Goal: Book appointment/travel/reservation

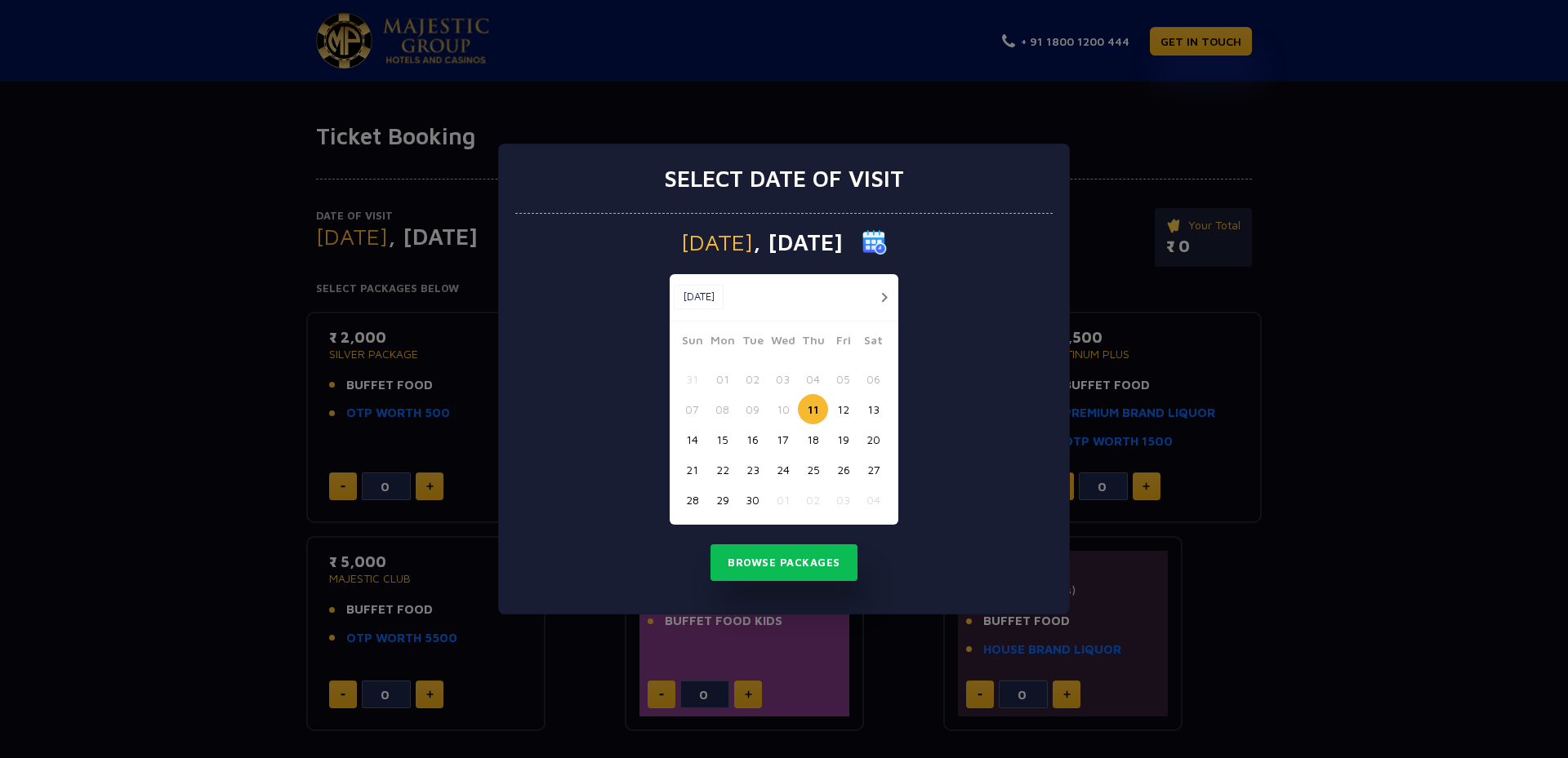
click at [889, 297] on button "button" at bounding box center [883, 297] width 21 height 21
click at [881, 301] on button "button" at bounding box center [883, 297] width 21 height 21
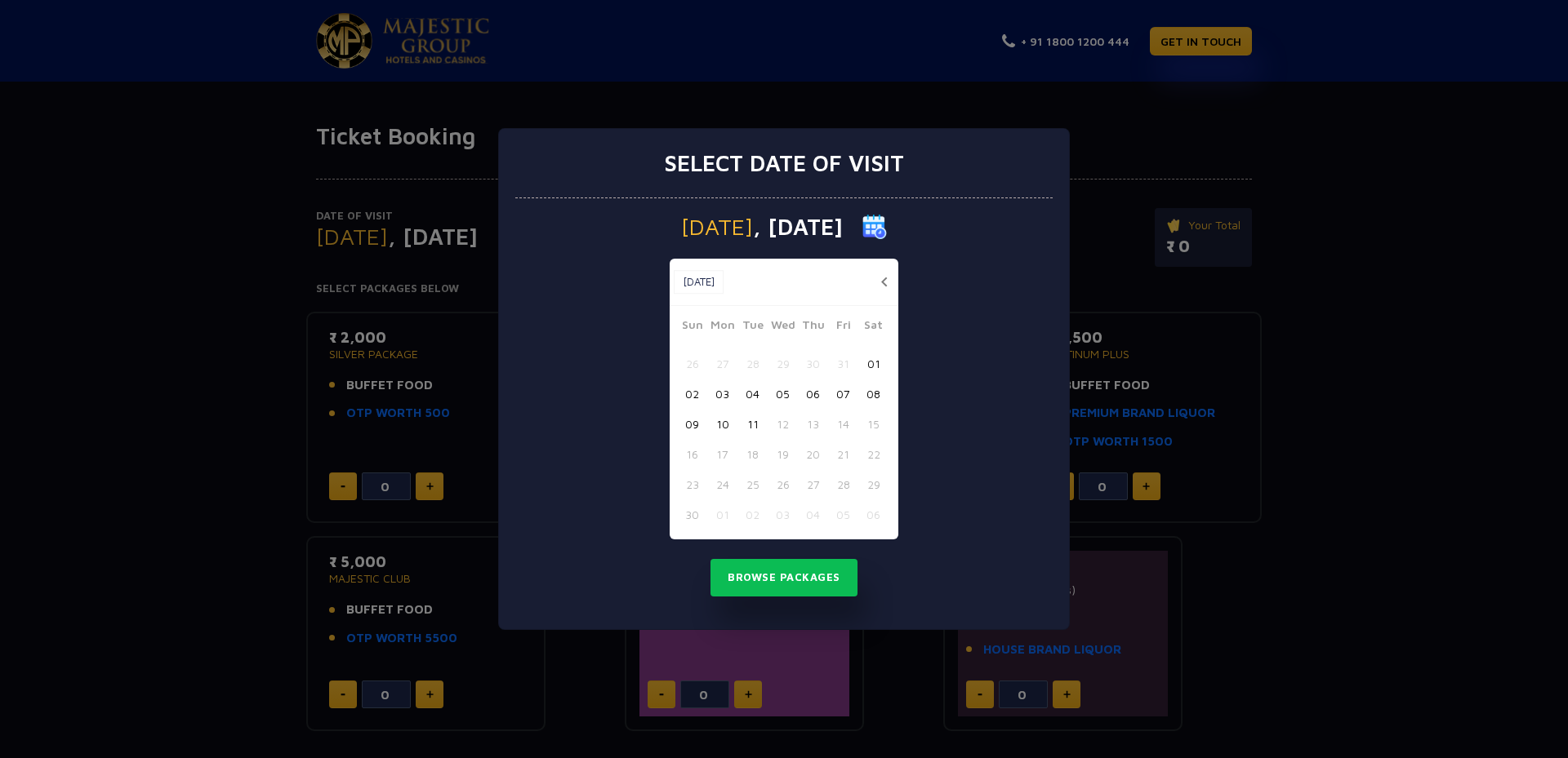
click at [719, 287] on button "[DATE]" at bounding box center [698, 282] width 50 height 24
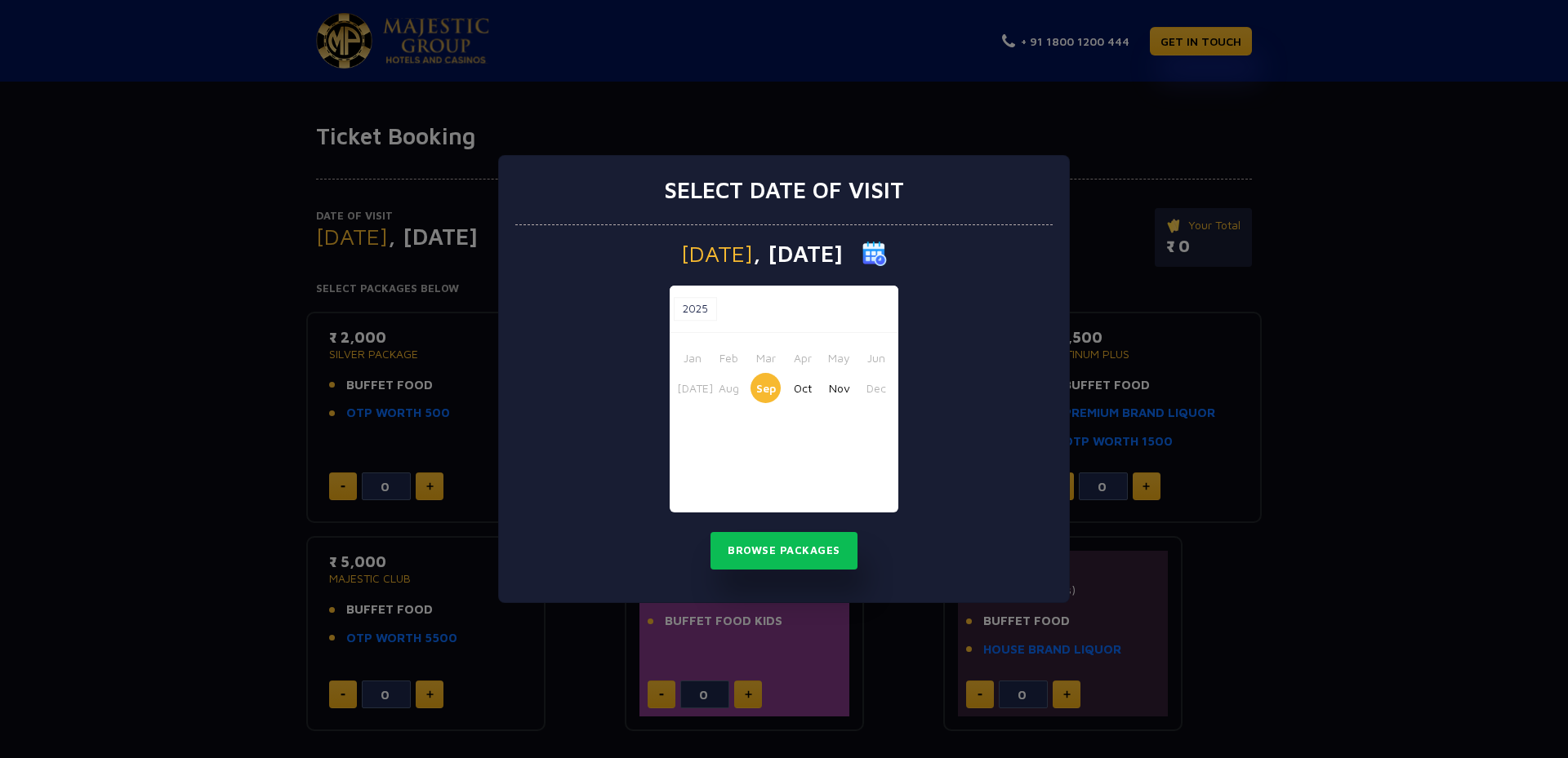
click at [799, 386] on button "Oct" at bounding box center [802, 388] width 30 height 30
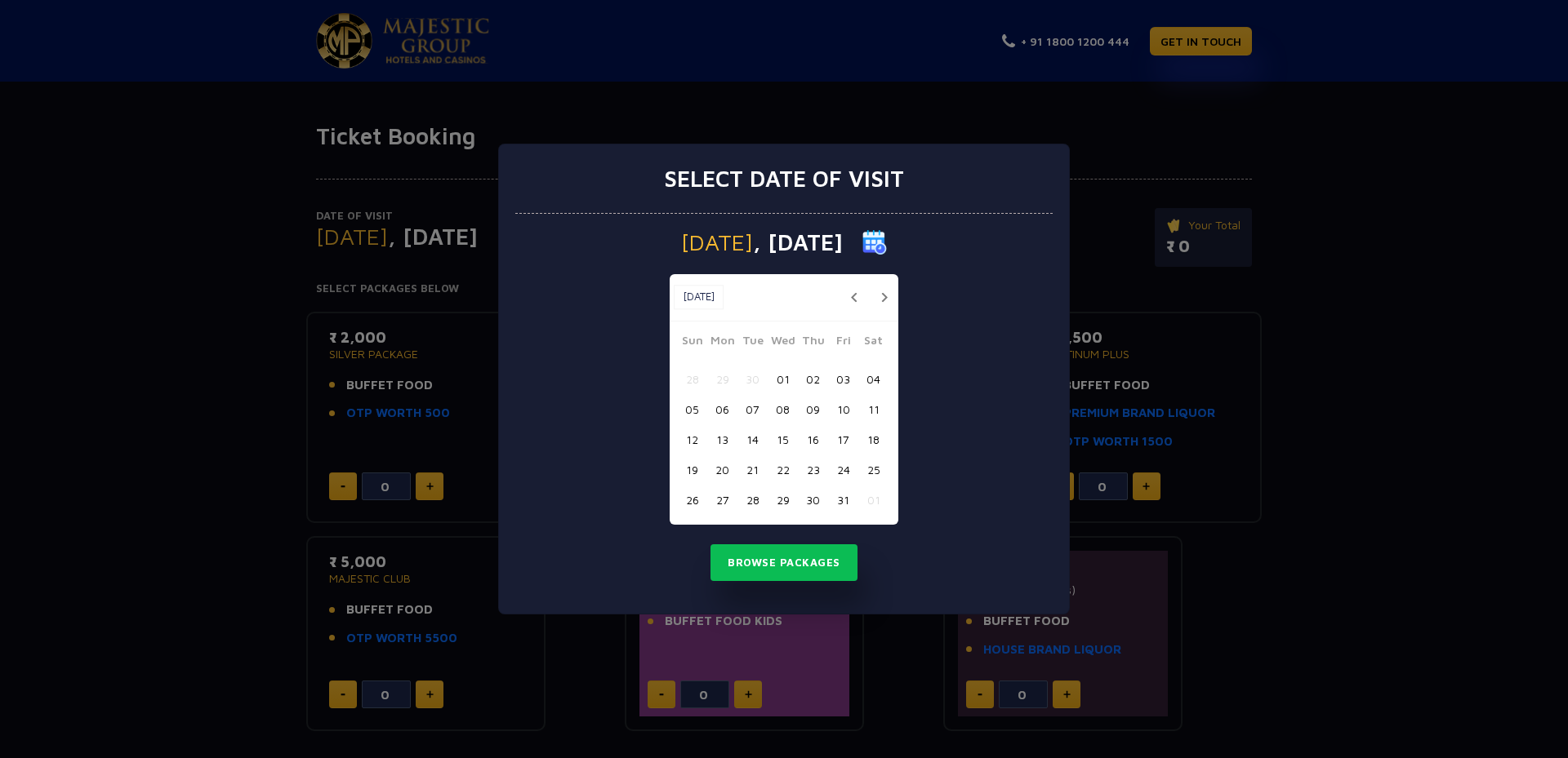
click at [845, 412] on button "10" at bounding box center [843, 409] width 30 height 30
click at [798, 570] on button "Browse Packages" at bounding box center [783, 564] width 147 height 37
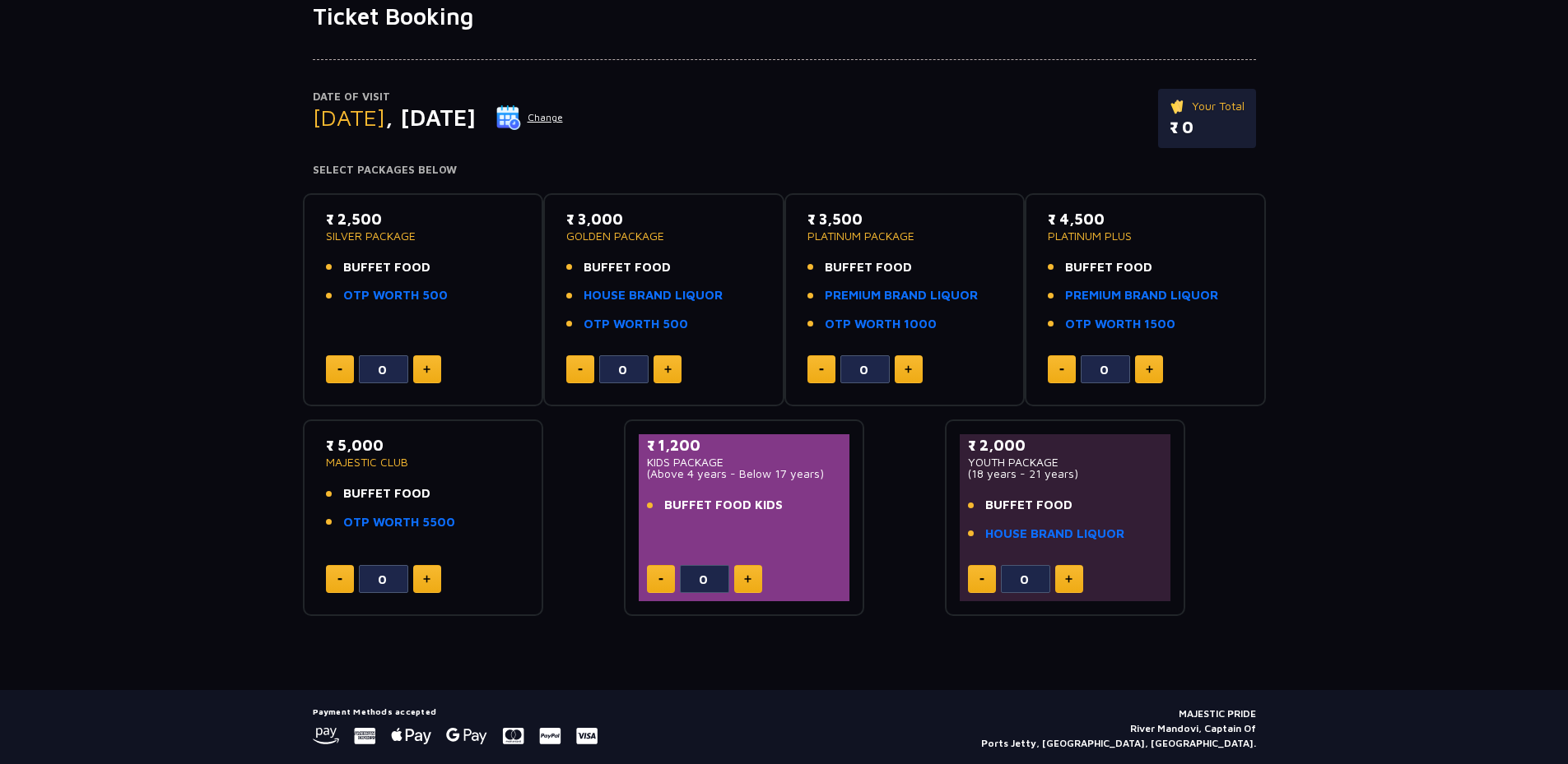
scroll to position [83, 0]
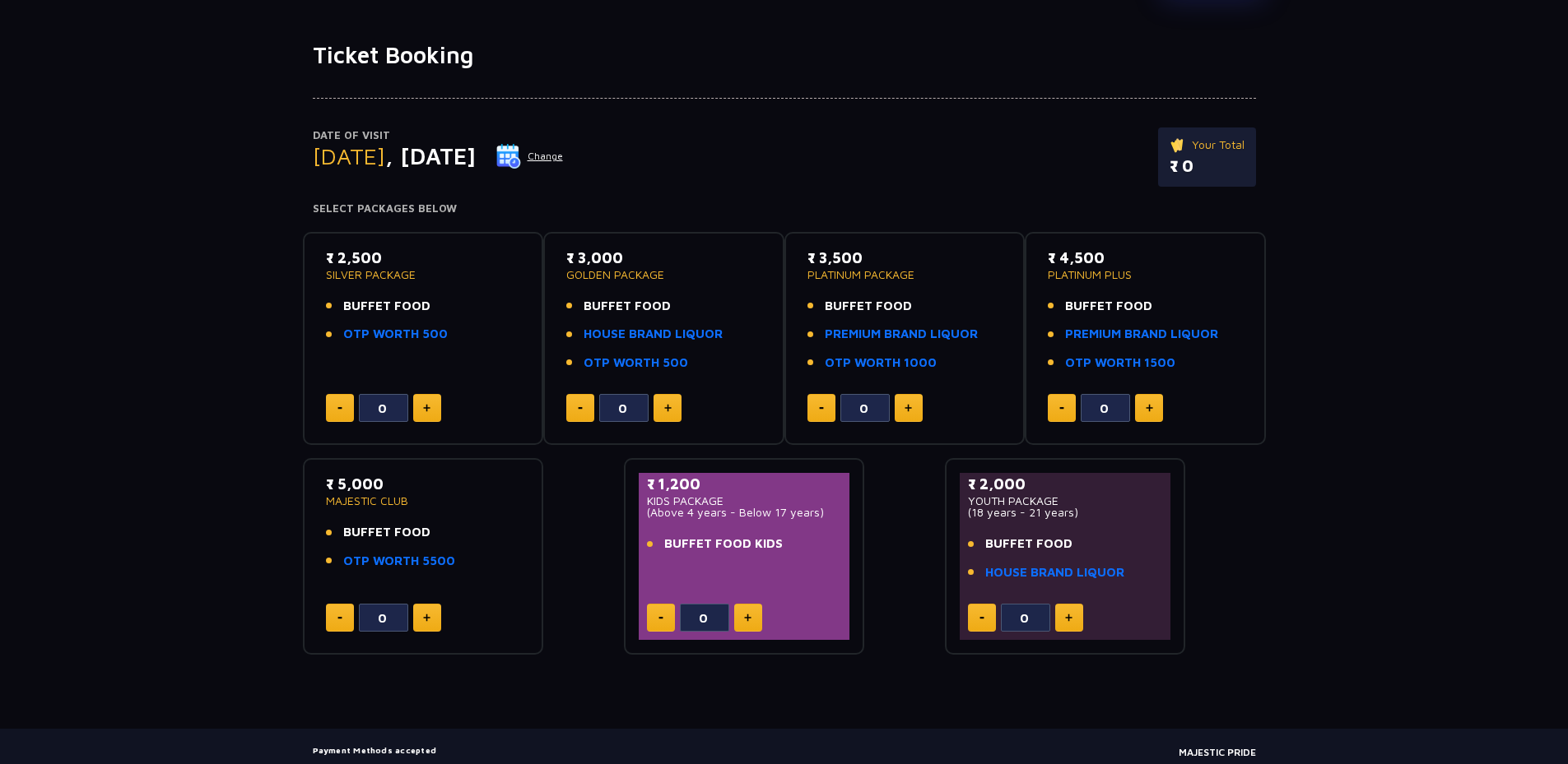
click at [1147, 400] on button at bounding box center [1148, 407] width 28 height 28
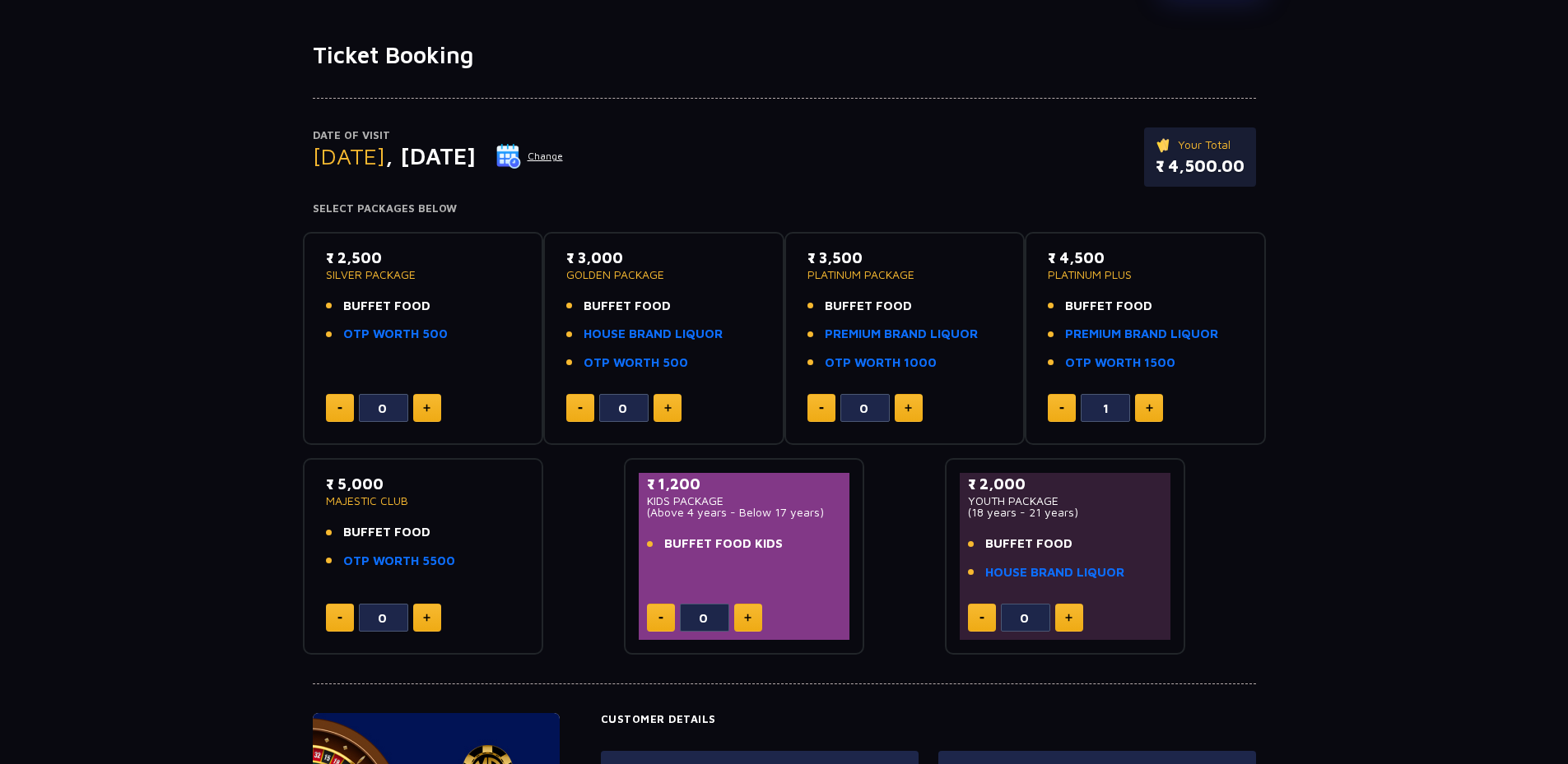
click at [1147, 400] on button at bounding box center [1148, 407] width 28 height 28
type input "2"
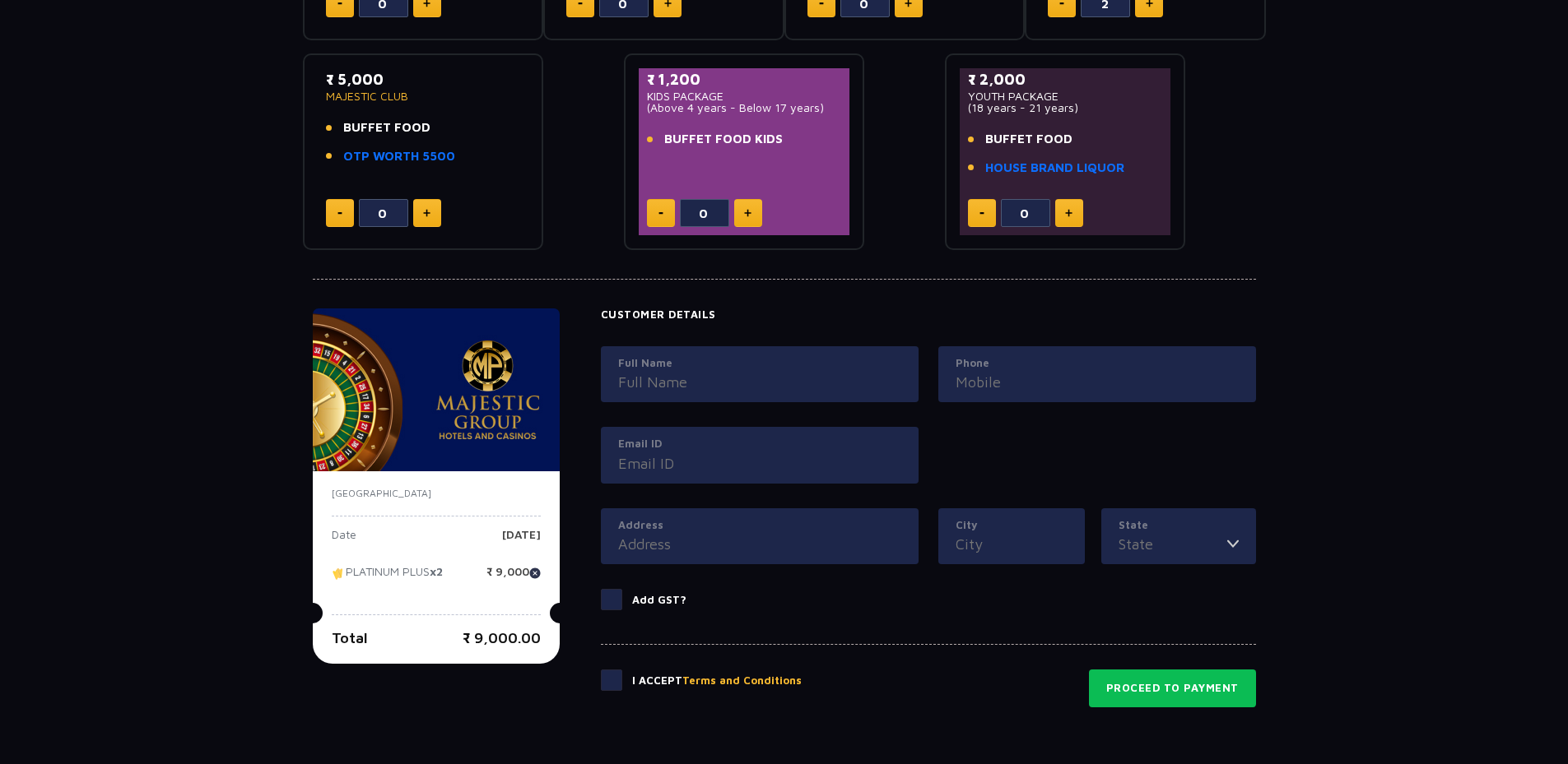
scroll to position [464, 0]
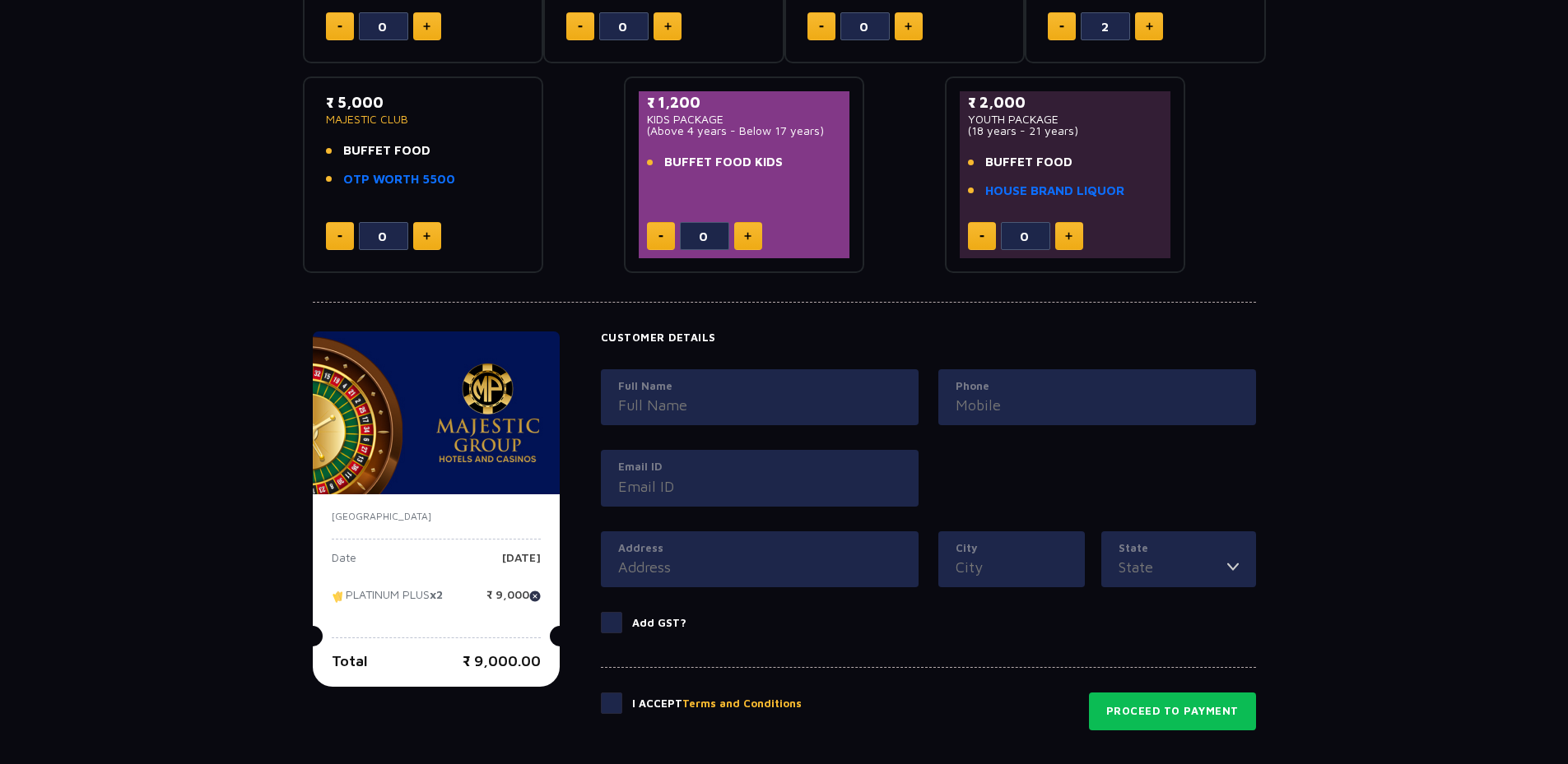
click at [697, 386] on label "Full Name" at bounding box center [759, 386] width 283 height 16
click at [697, 394] on input "Full Name" at bounding box center [759, 404] width 283 height 22
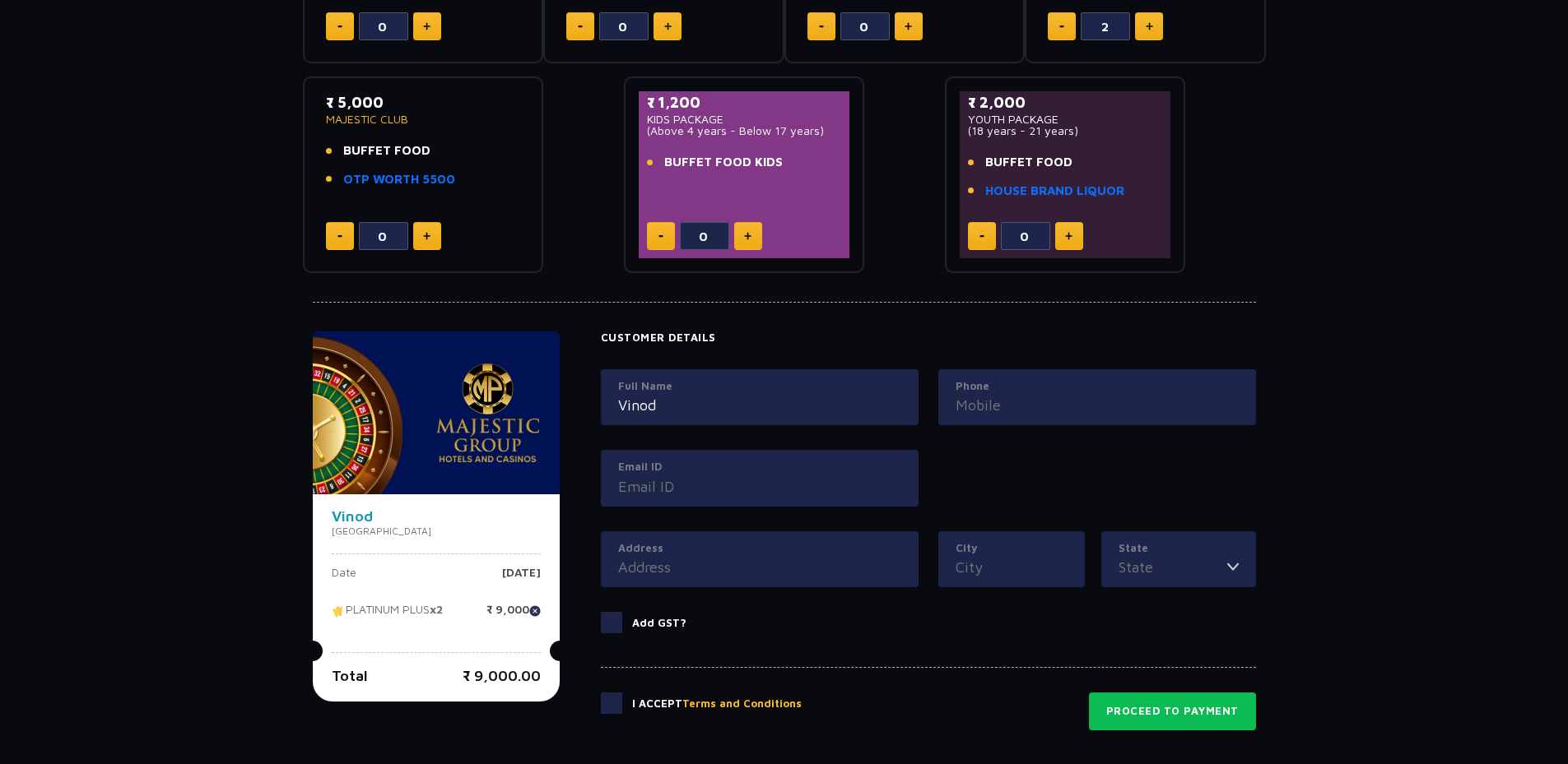
type input "Vinod"
click at [1070, 410] on input "Phone" at bounding box center [1097, 404] width 283 height 22
type input "8296788212"
click at [681, 484] on input "Email ID" at bounding box center [759, 486] width 283 height 22
type input "[EMAIL_ADDRESS][DOMAIN_NAME]"
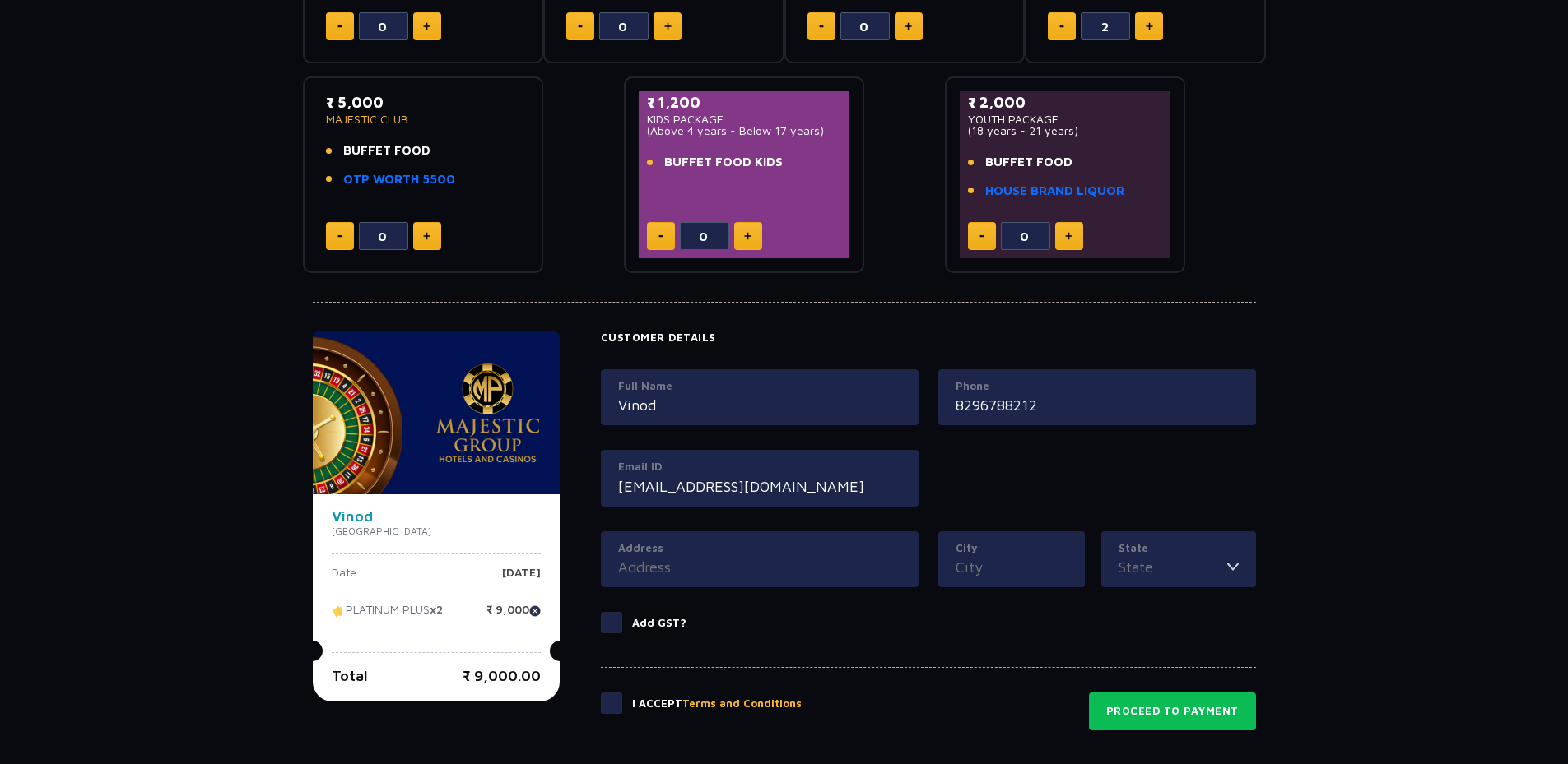
click at [665, 569] on input "Address" at bounding box center [759, 567] width 283 height 22
type input "Mysore"
click at [965, 573] on input "City" at bounding box center [1011, 567] width 111 height 22
type input "M"
click at [1223, 554] on label "State" at bounding box center [1179, 548] width 120 height 16
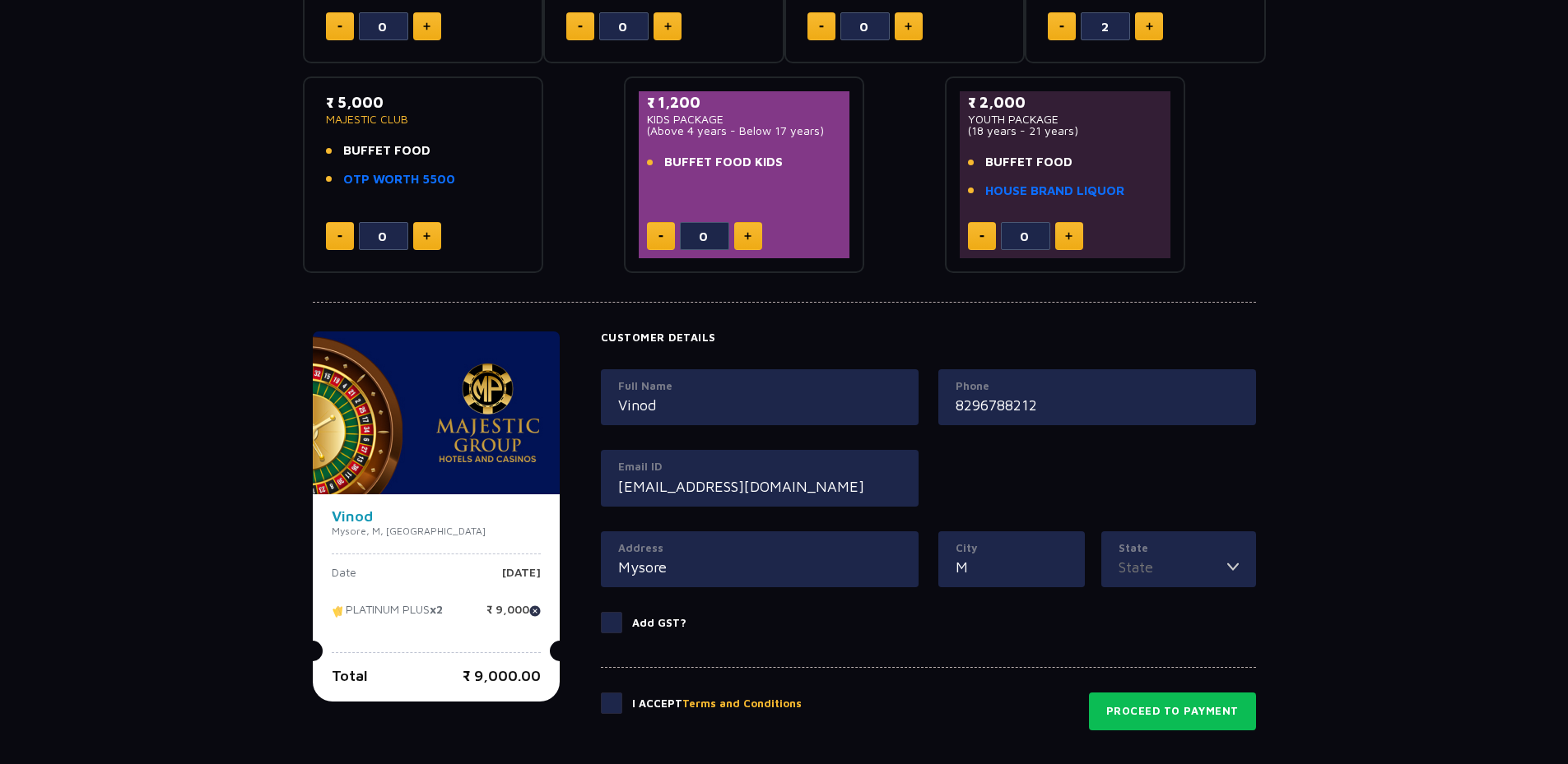
click at [1223, 556] on input "State" at bounding box center [1172, 567] width 109 height 22
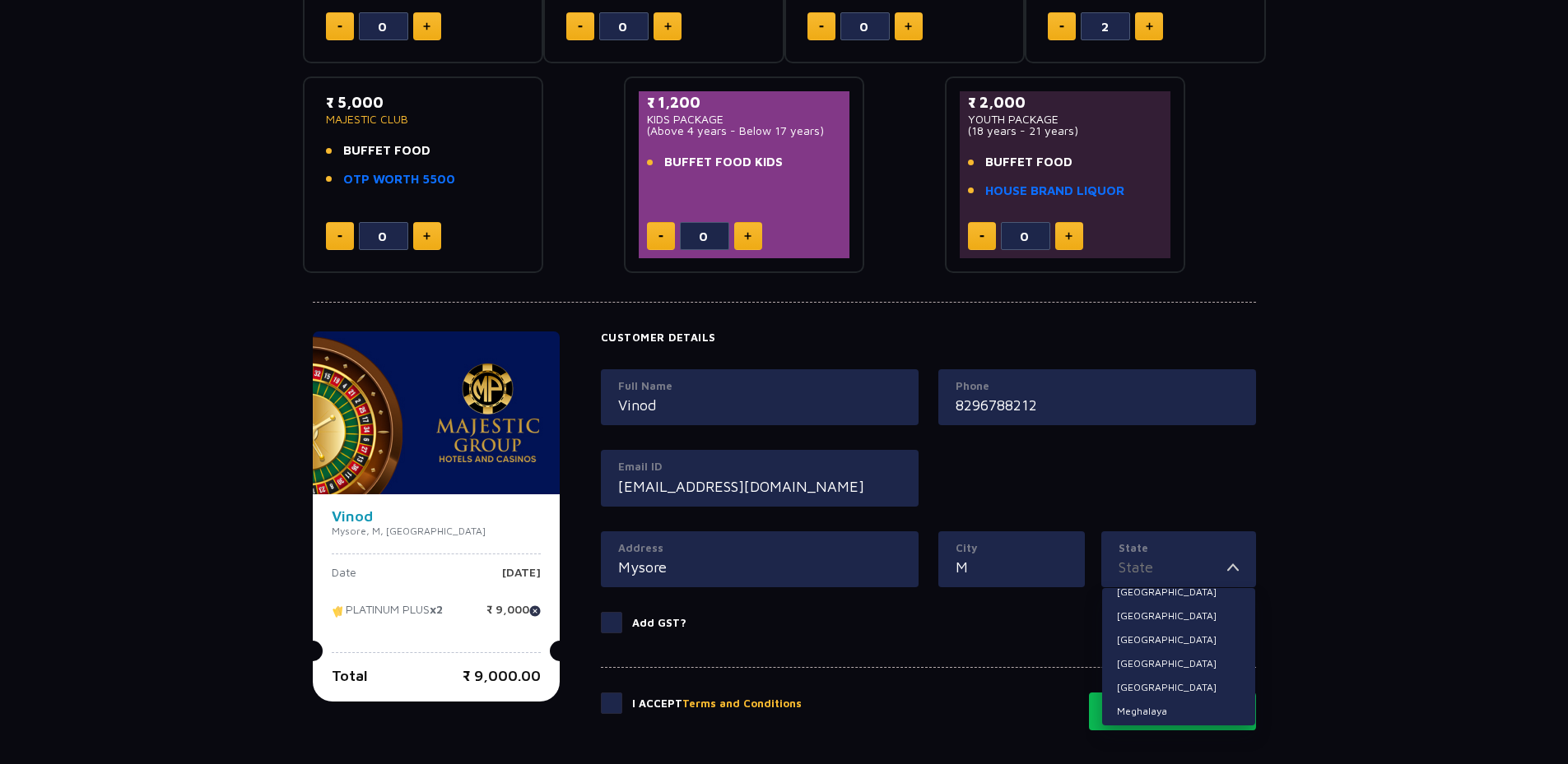
scroll to position [247, 0]
click at [1136, 619] on li "[GEOGRAPHIC_DATA]" at bounding box center [1179, 622] width 153 height 22
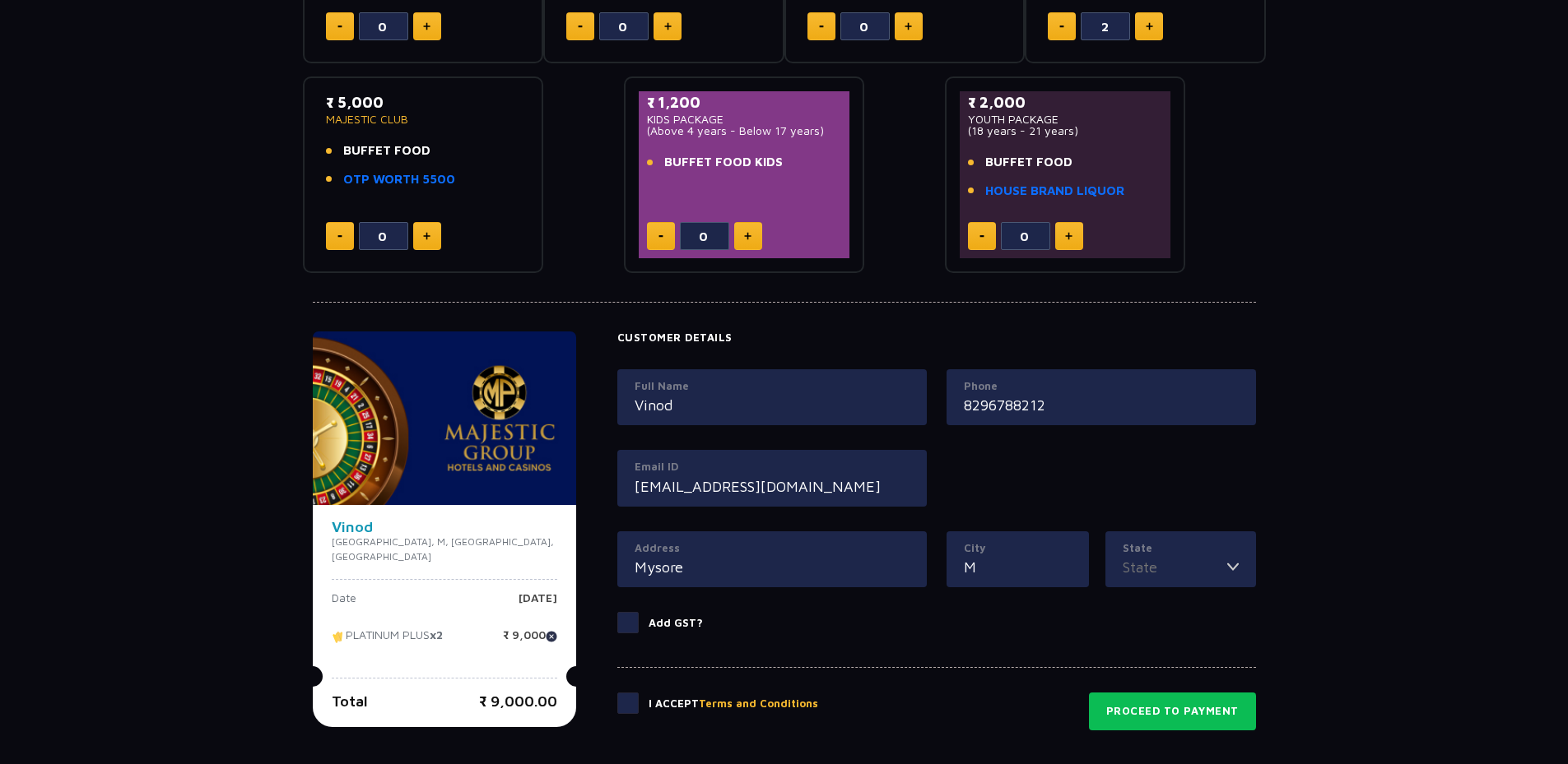
type input "[GEOGRAPHIC_DATA]"
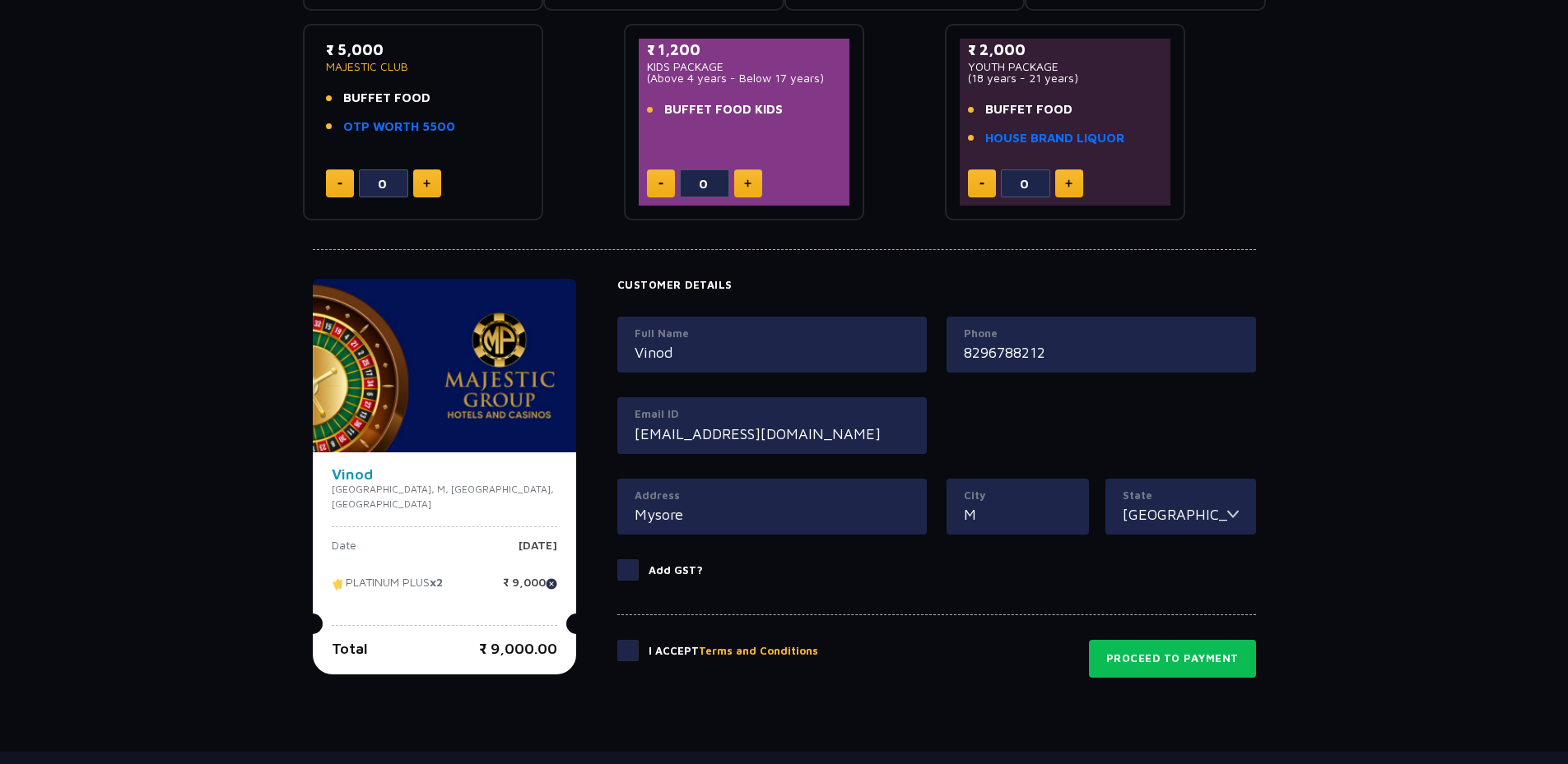
scroll to position [546, 0]
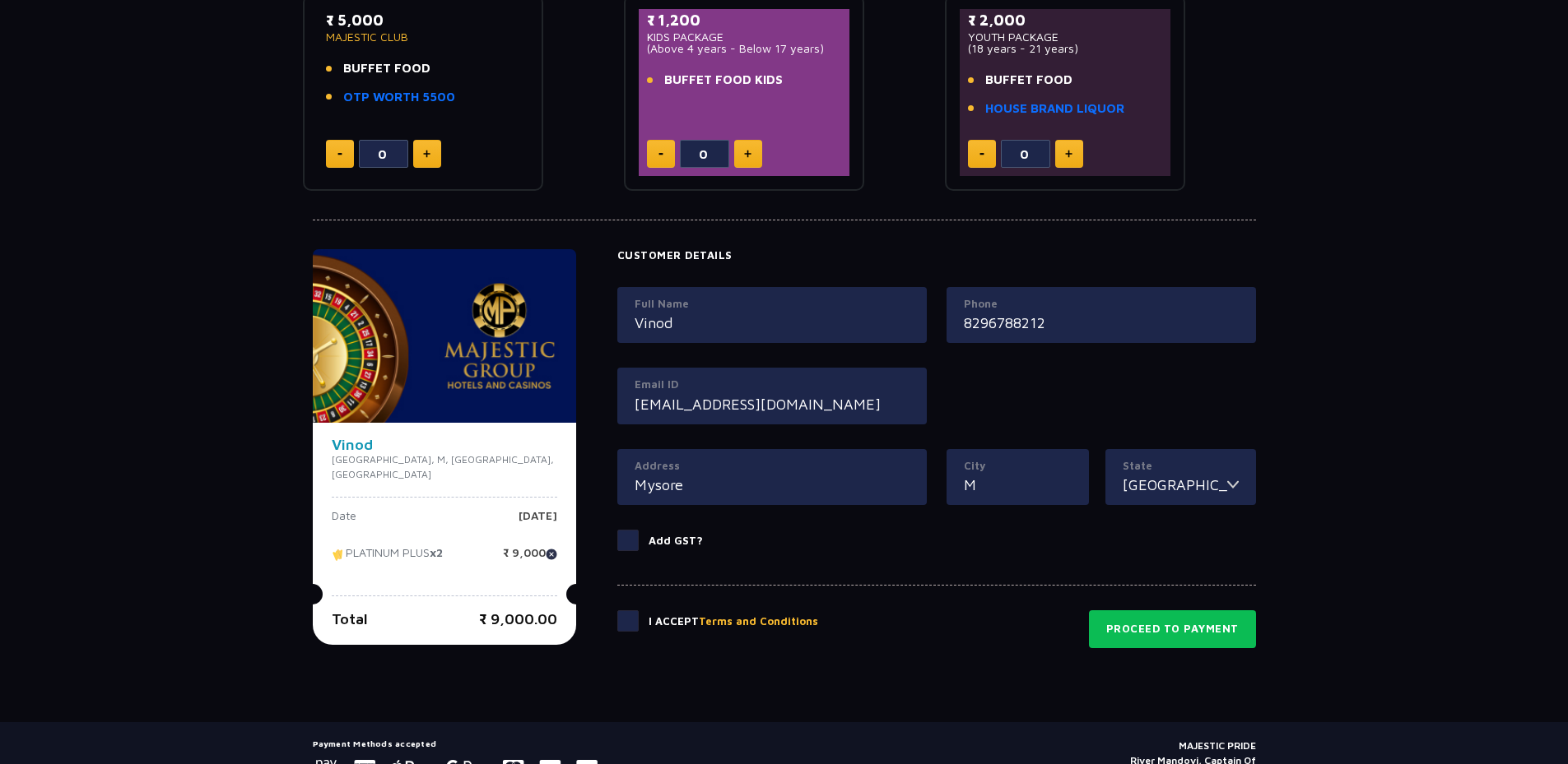
click at [618, 626] on span at bounding box center [628, 621] width 22 height 22
click at [0, 0] on input "checkbox" at bounding box center [0, 0] width 0 height 0
click at [971, 478] on input "M" at bounding box center [1018, 484] width 108 height 22
type input "Mysore"
click at [1138, 624] on button "Proceed to Payment" at bounding box center [1172, 629] width 167 height 38
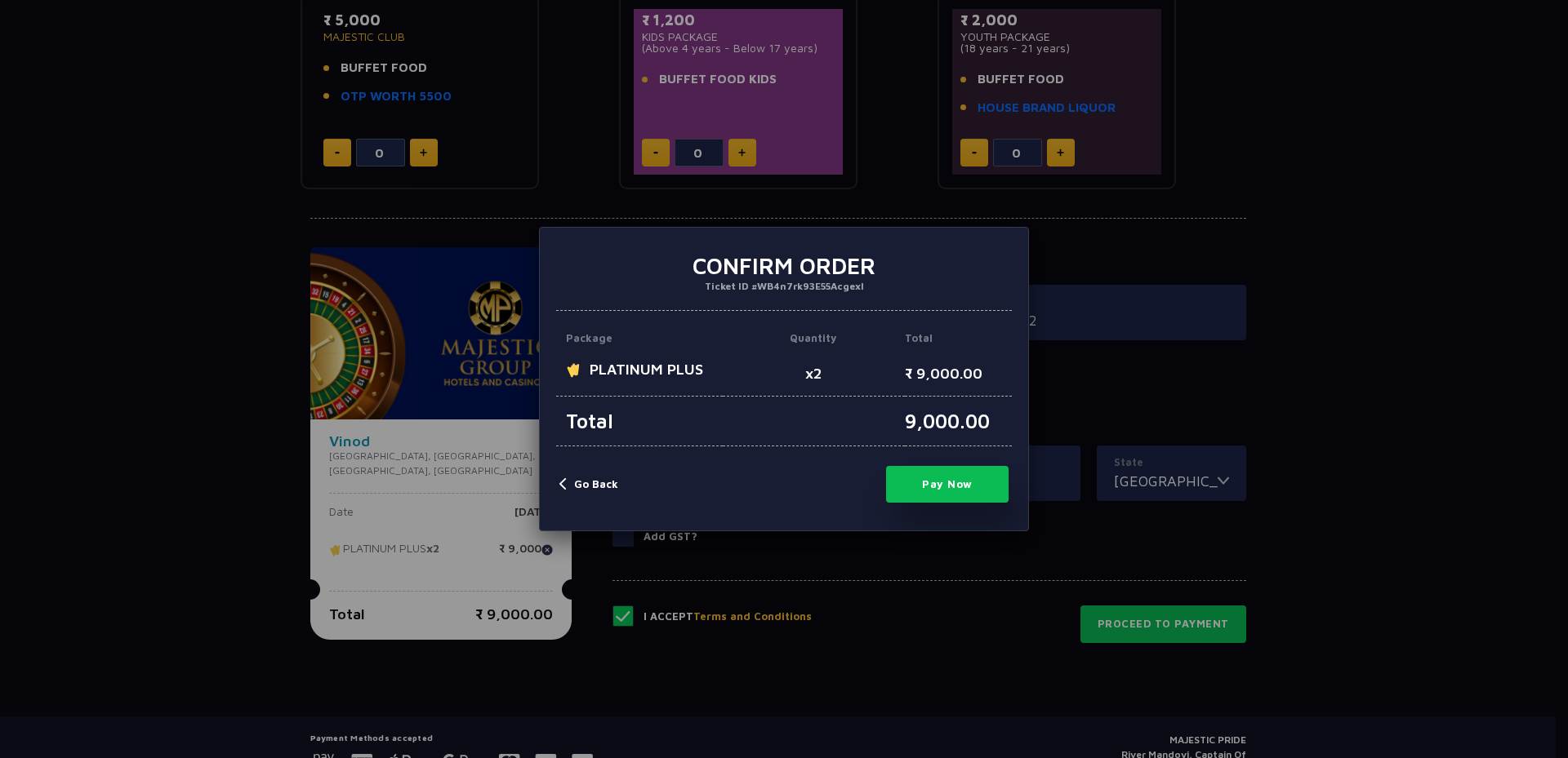
click at [564, 489] on button "Go Back" at bounding box center [589, 485] width 59 height 16
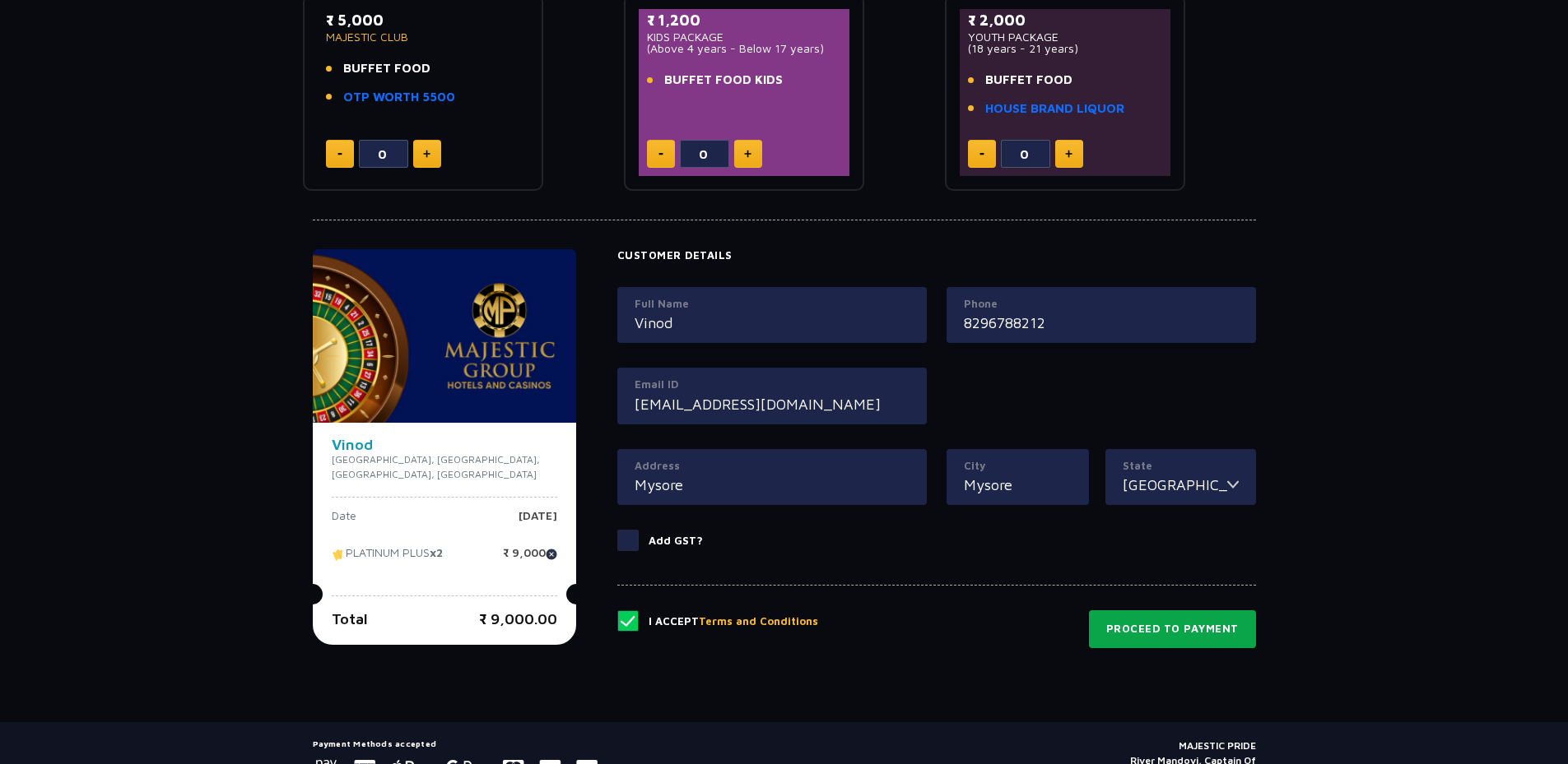
click at [1134, 639] on button "Proceed to Payment" at bounding box center [1172, 629] width 167 height 38
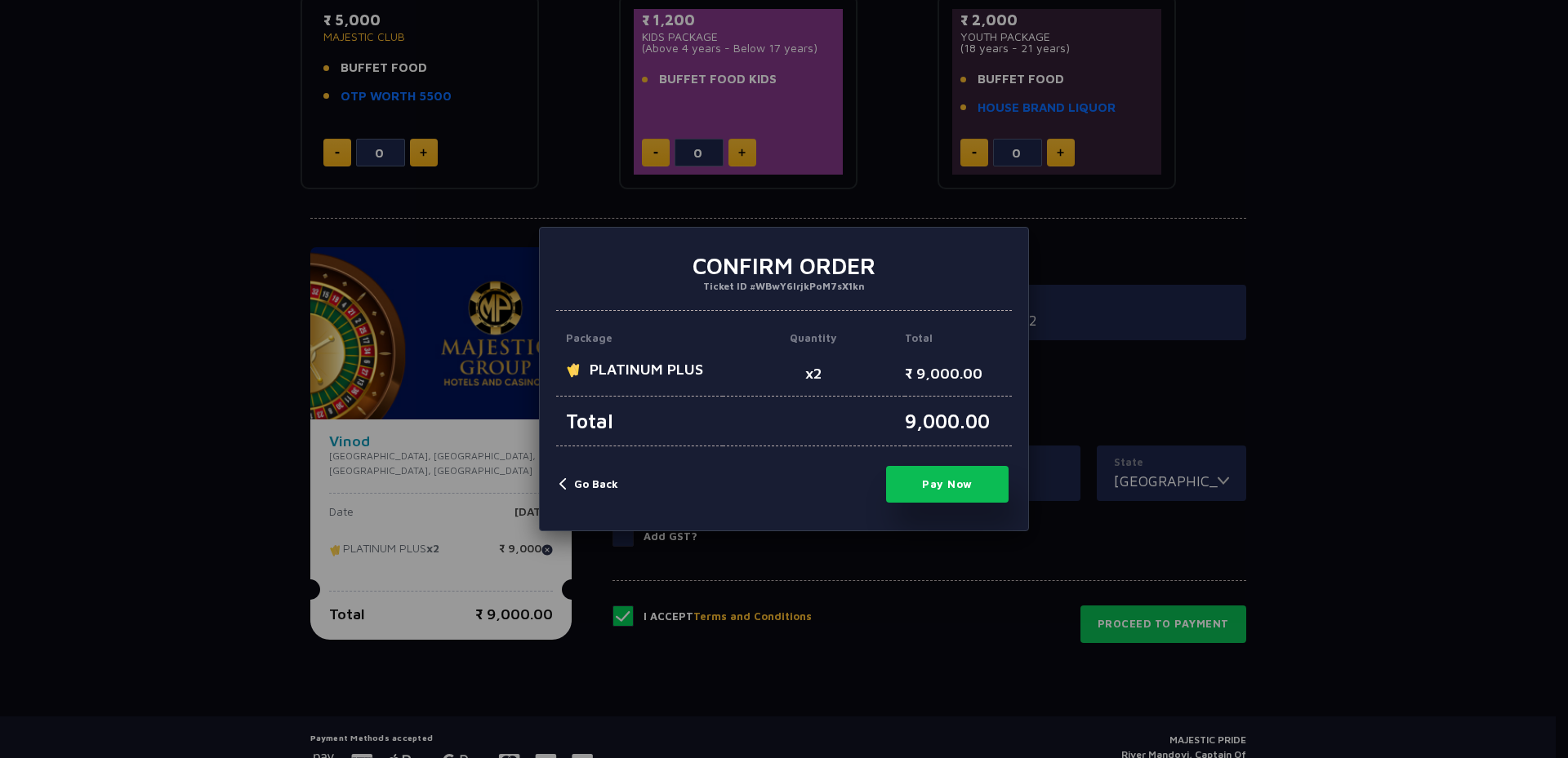
click at [941, 484] on button "Pay Now" at bounding box center [946, 484] width 122 height 37
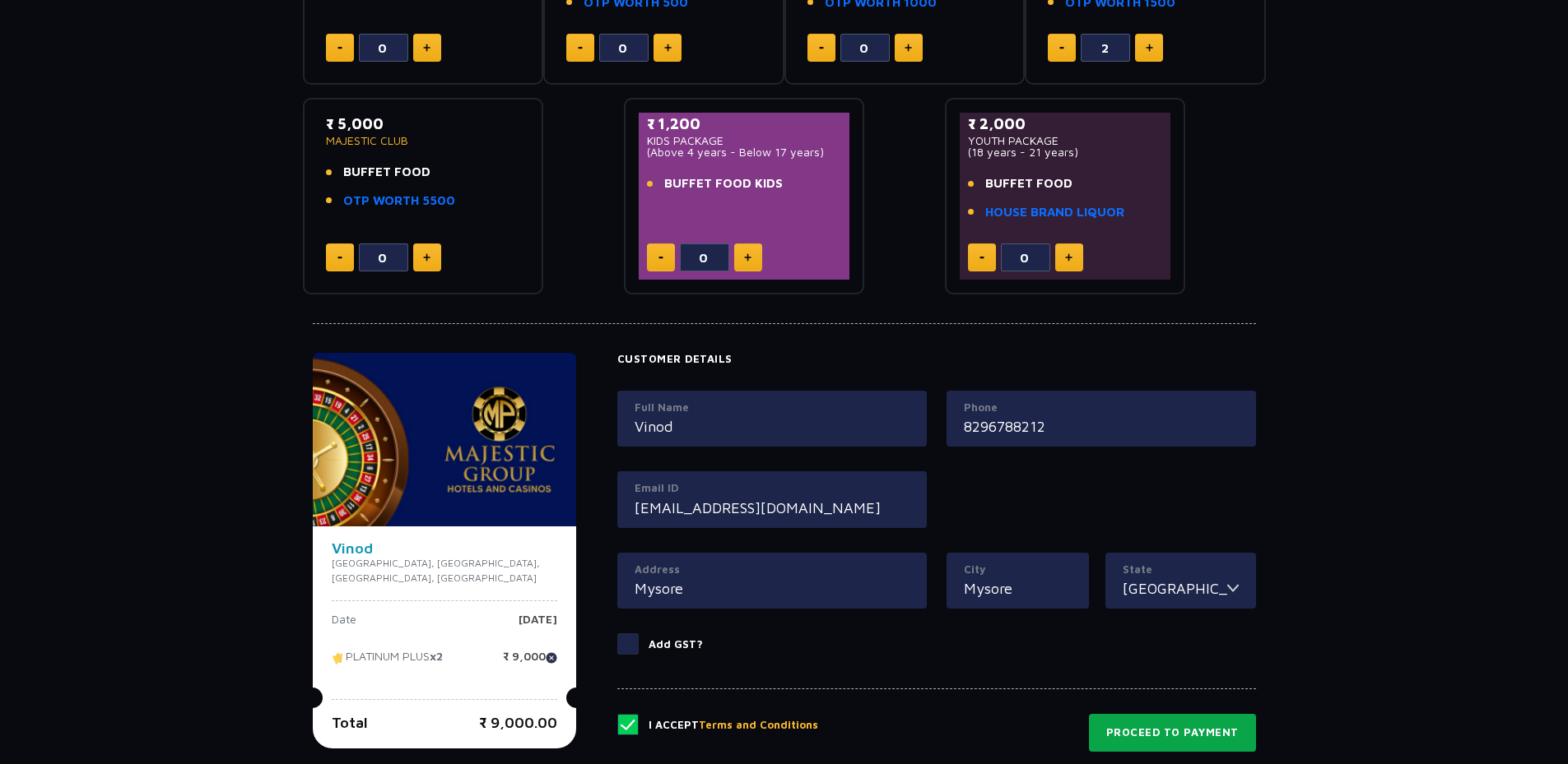
scroll to position [628, 0]
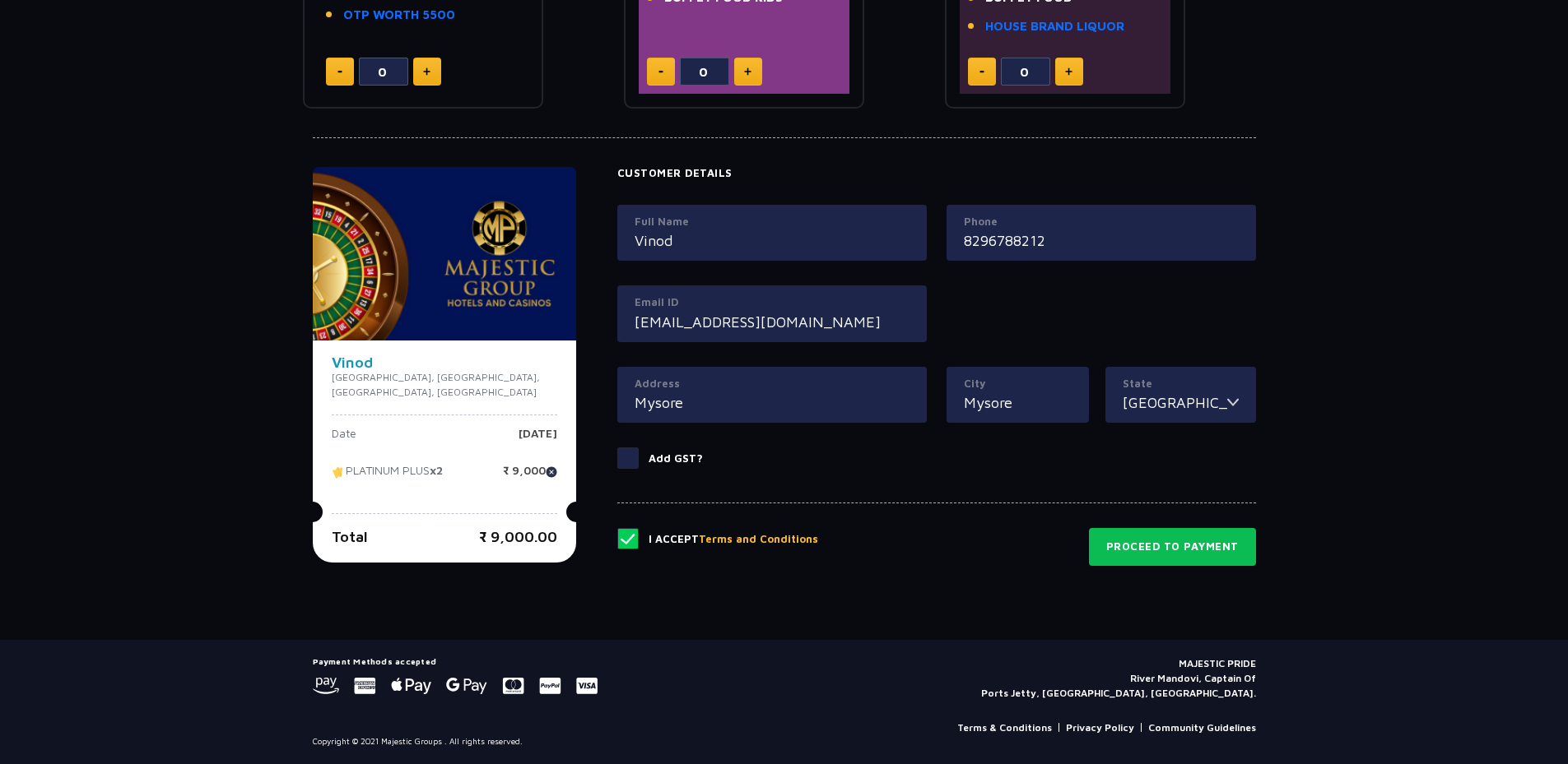
click at [618, 471] on div "Customer Details Full Name [PERSON_NAME] Phone [PHONE_NUMBER] Email ID [EMAIL_A…" at bounding box center [937, 328] width 638 height 322
click at [618, 462] on span at bounding box center [628, 458] width 22 height 22
click at [0, 0] on input "Add GST?" at bounding box center [0, 0] width 0 height 0
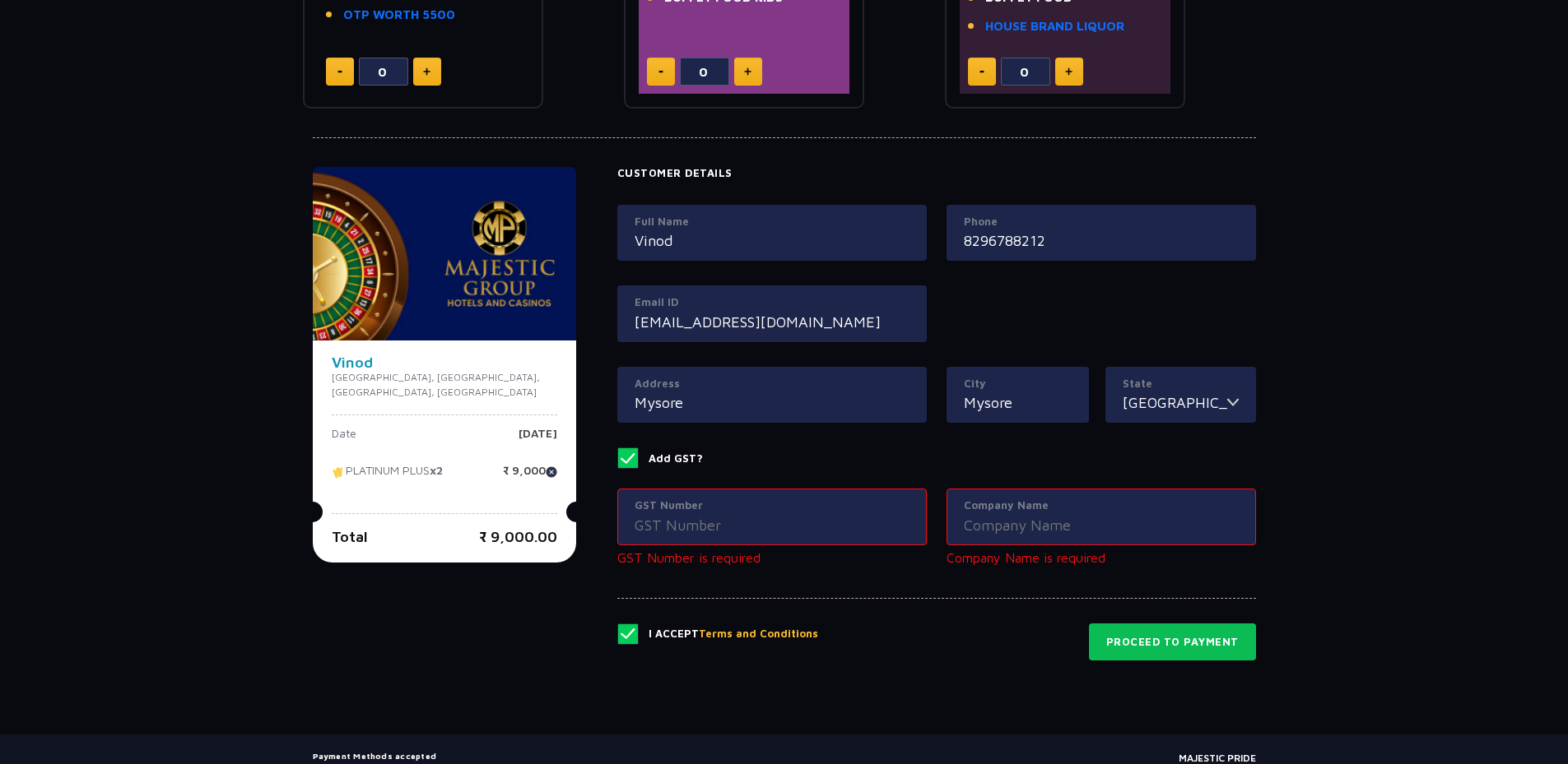
click at [618, 462] on span at bounding box center [628, 458] width 22 height 22
click at [0, 0] on input "Add GST?" at bounding box center [0, 0] width 0 height 0
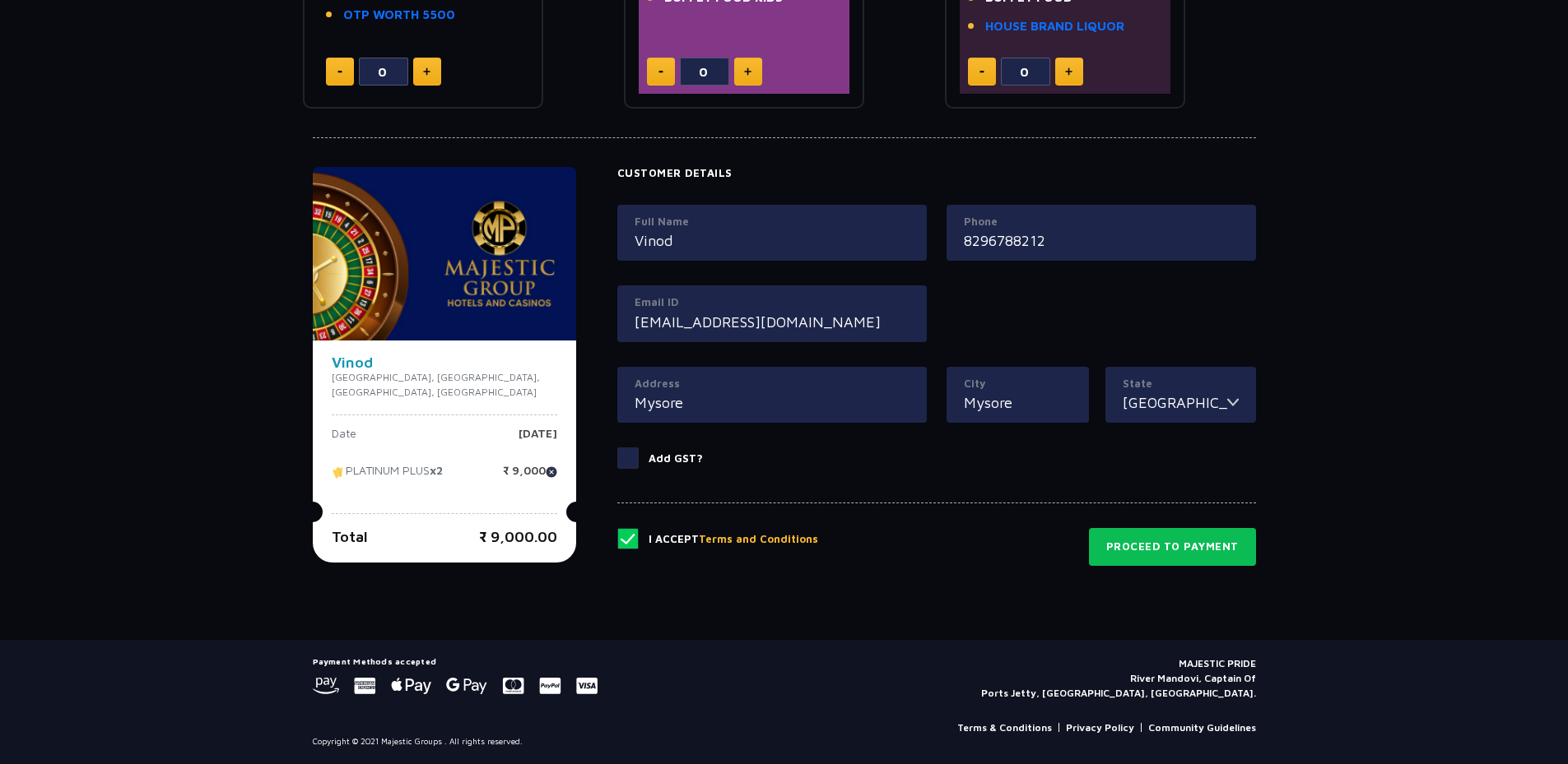
click at [618, 537] on span at bounding box center [628, 539] width 22 height 22
click at [0, 0] on input "checkbox" at bounding box center [0, 0] width 0 height 0
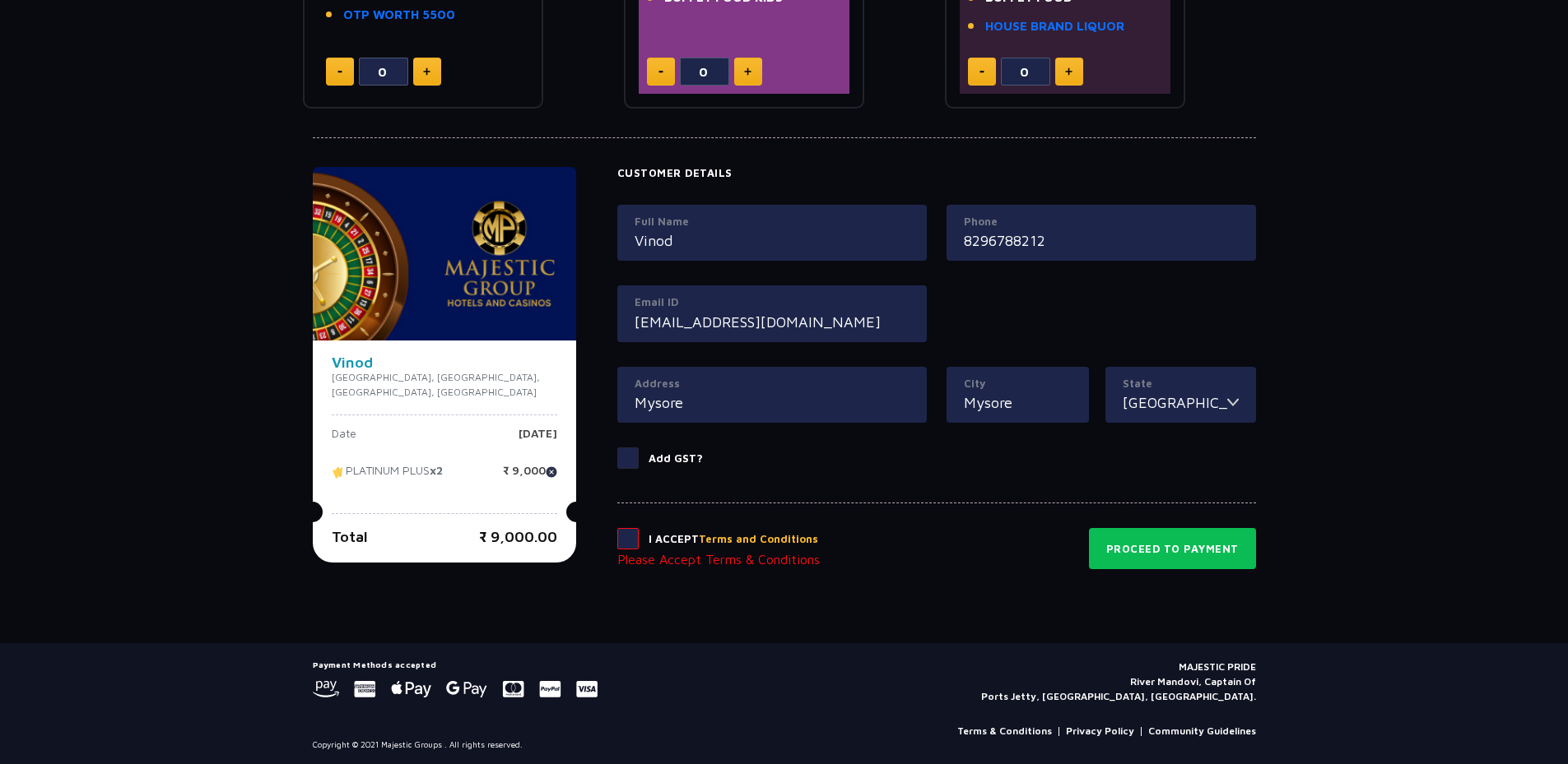
click at [618, 548] on span at bounding box center [628, 539] width 22 height 22
click at [0, 0] on input "checkbox" at bounding box center [0, 0] width 0 height 0
